Goal: Transaction & Acquisition: Purchase product/service

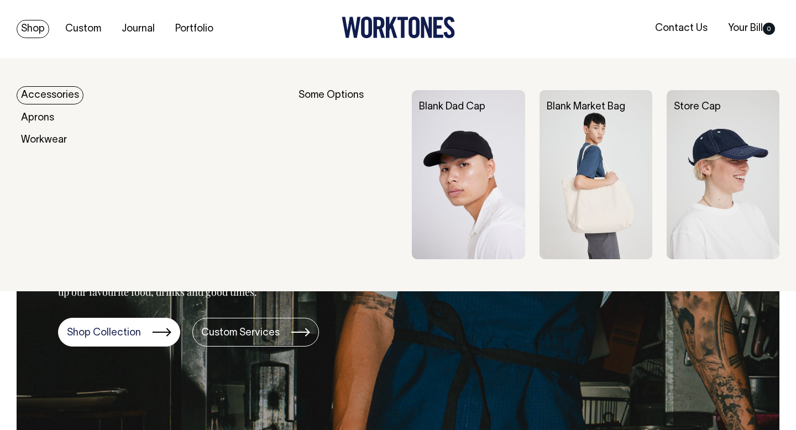
click at [485, 139] on img at bounding box center [468, 174] width 113 height 169
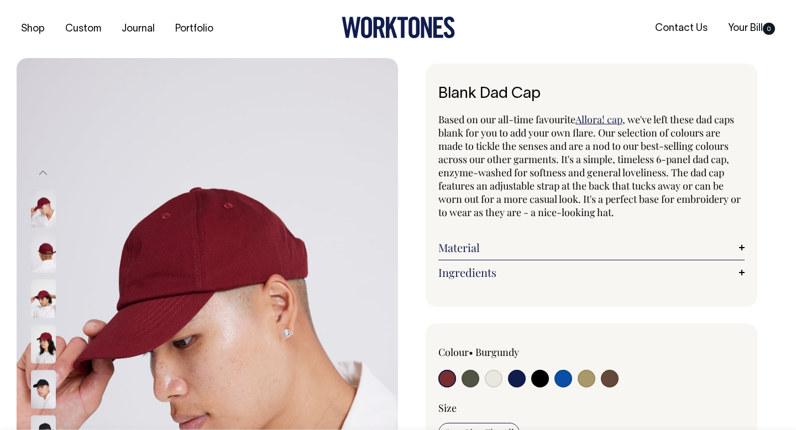
click at [468, 378] on input "radio" at bounding box center [471, 379] width 18 height 18
radio input "true"
select select "Olive"
